Goal: Information Seeking & Learning: Learn about a topic

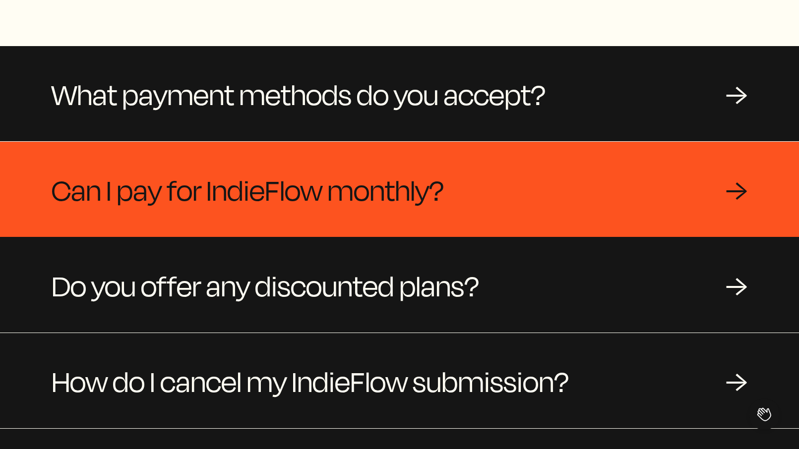
scroll to position [163, 0]
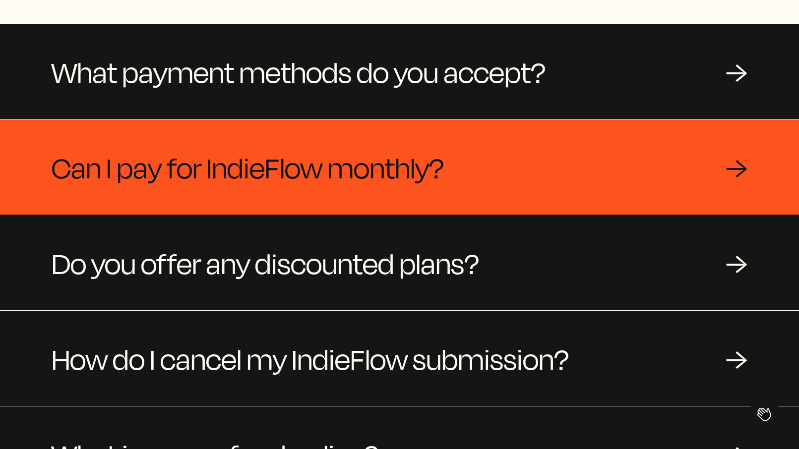
click at [446, 194] on div "Can I pay for IndieFlow monthly? →" at bounding box center [399, 167] width 799 height 95
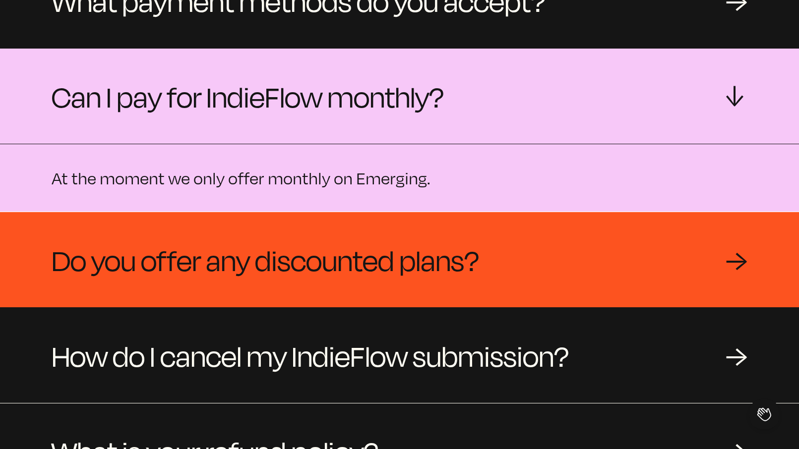
scroll to position [144, 0]
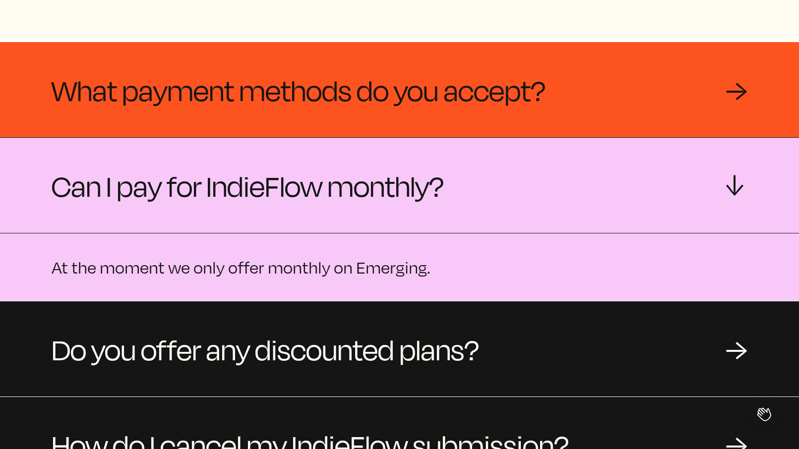
click at [501, 101] on span "What payment methods do you accept?" at bounding box center [299, 90] width 494 height 48
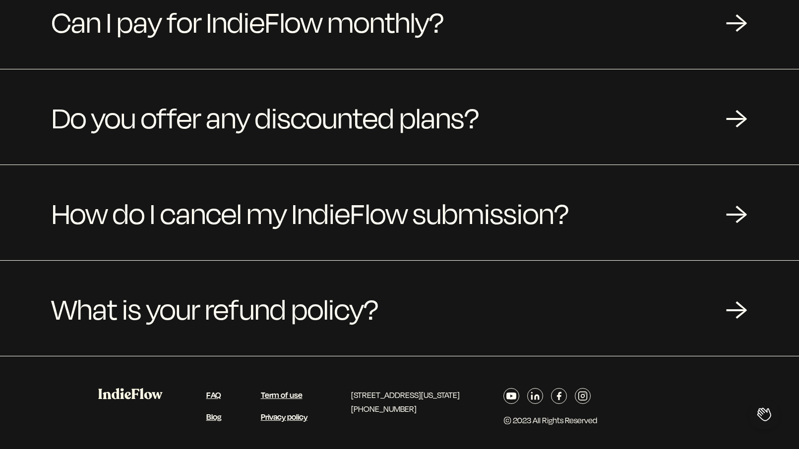
scroll to position [404, 0]
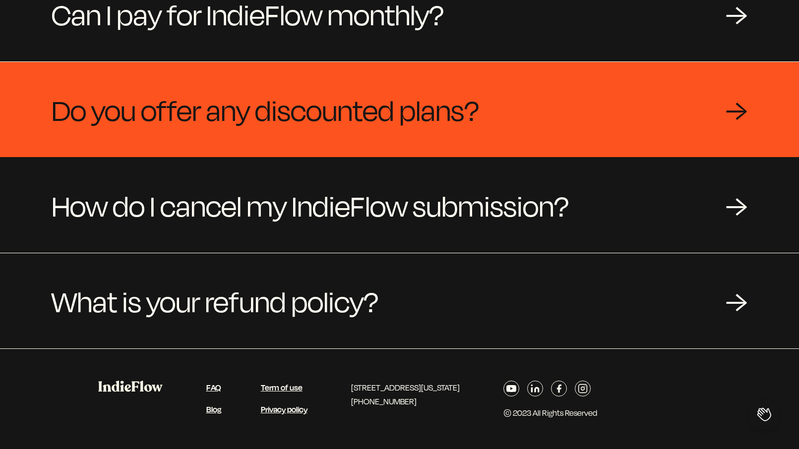
click at [473, 127] on span "Do you offer any discounted plans?" at bounding box center [265, 110] width 427 height 48
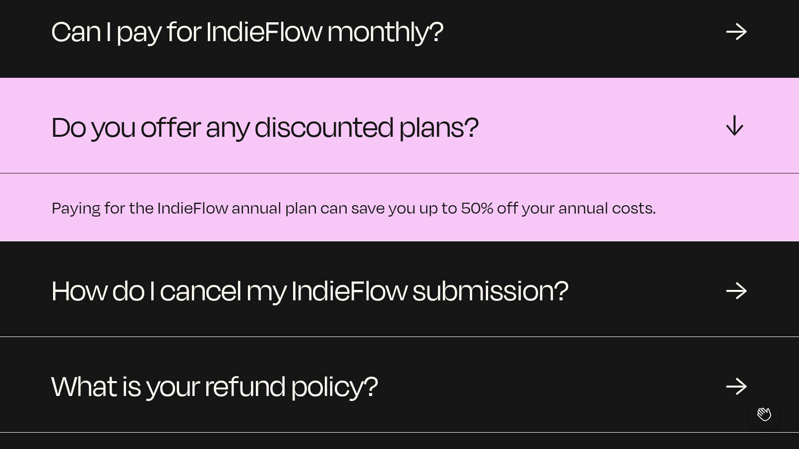
scroll to position [268, 0]
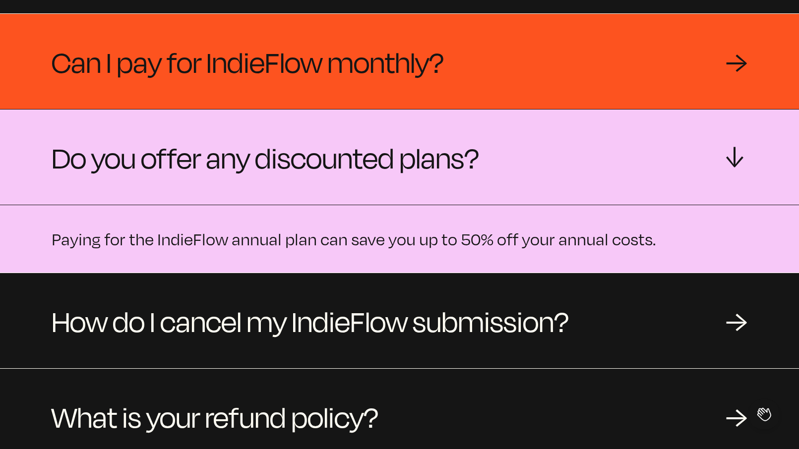
click at [463, 86] on div "Can I pay for IndieFlow monthly? →" at bounding box center [399, 61] width 799 height 95
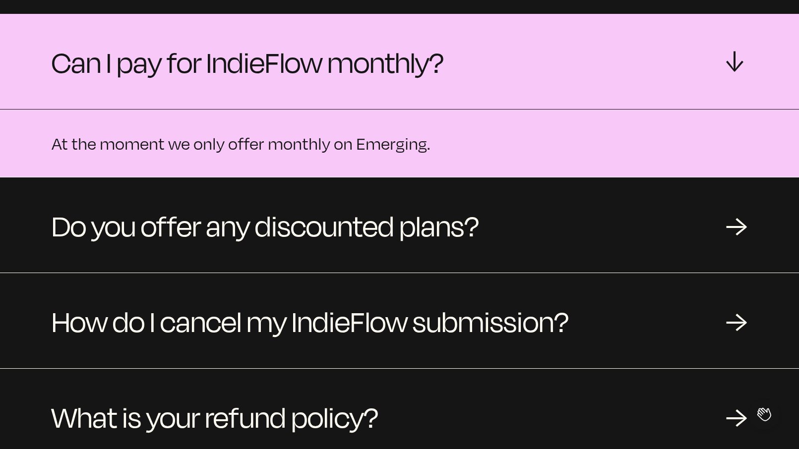
scroll to position [0, 0]
